Goal: Task Accomplishment & Management: Complete application form

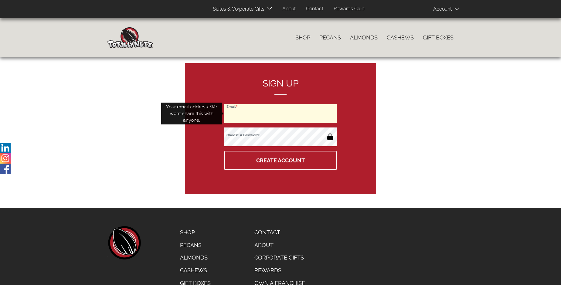
click at [281, 114] on input "Email" at bounding box center [280, 113] width 112 height 19
type input "[EMAIL_ADDRESS][PERSON_NAME][DOMAIN_NAME]"
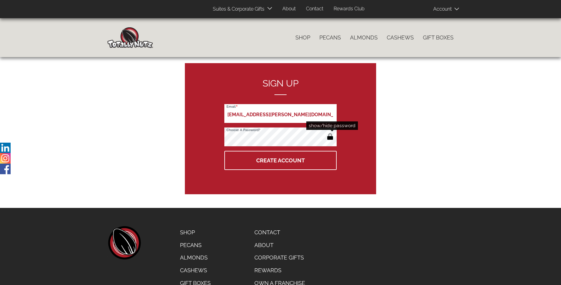
click at [330, 137] on button "button" at bounding box center [330, 137] width 10 height 10
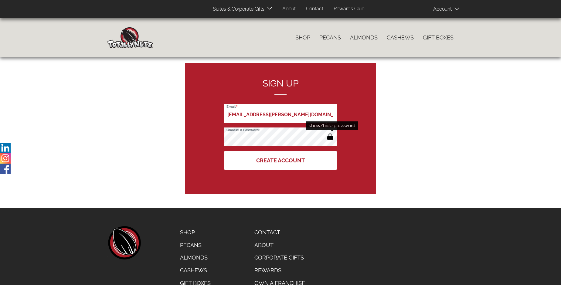
click at [281, 160] on button "Create Account" at bounding box center [280, 160] width 112 height 19
